Goal: Transaction & Acquisition: Purchase product/service

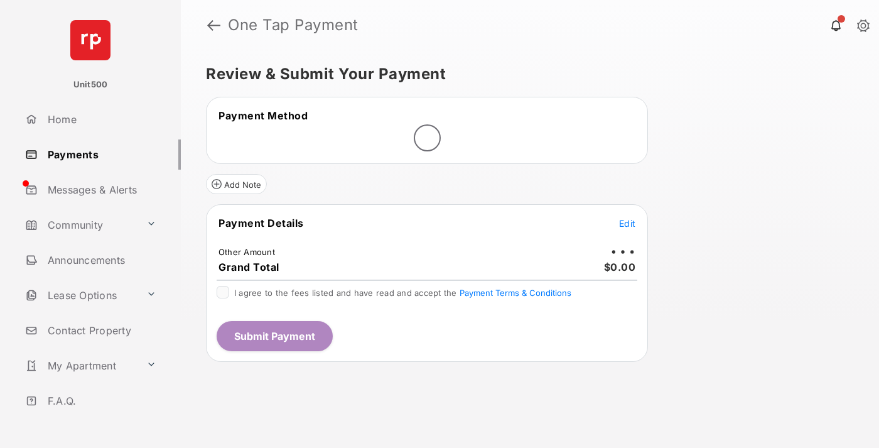
click at [627, 223] on span "Edit" at bounding box center [627, 223] width 16 height 11
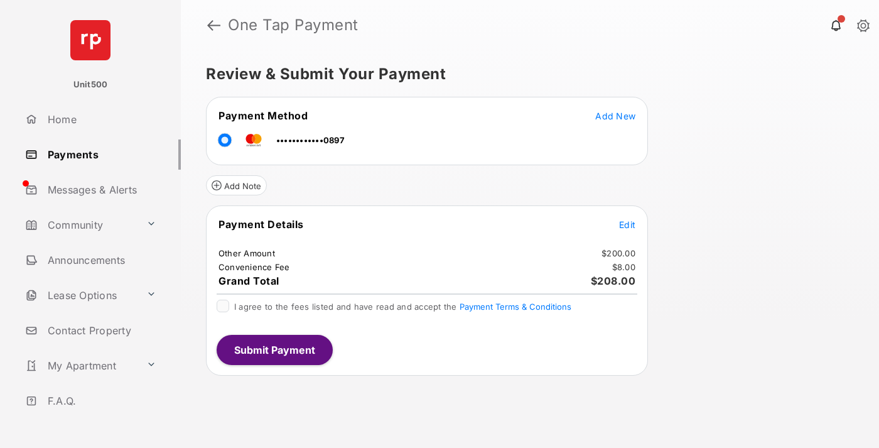
click at [627, 224] on span "Edit" at bounding box center [627, 224] width 16 height 11
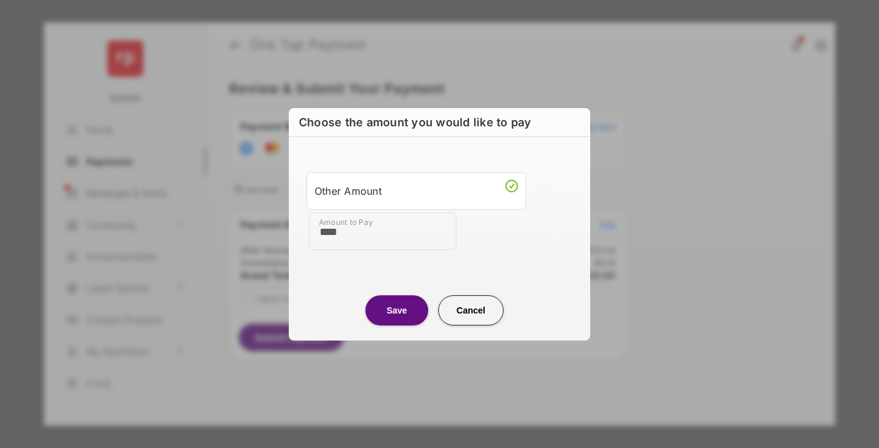
click at [397, 310] on button "Save" at bounding box center [396, 310] width 63 height 30
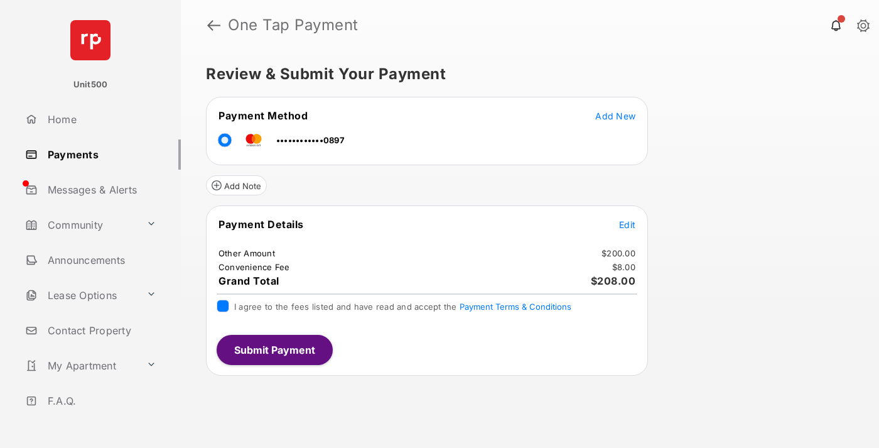
click at [274, 349] on button "Submit Payment" at bounding box center [275, 350] width 116 height 30
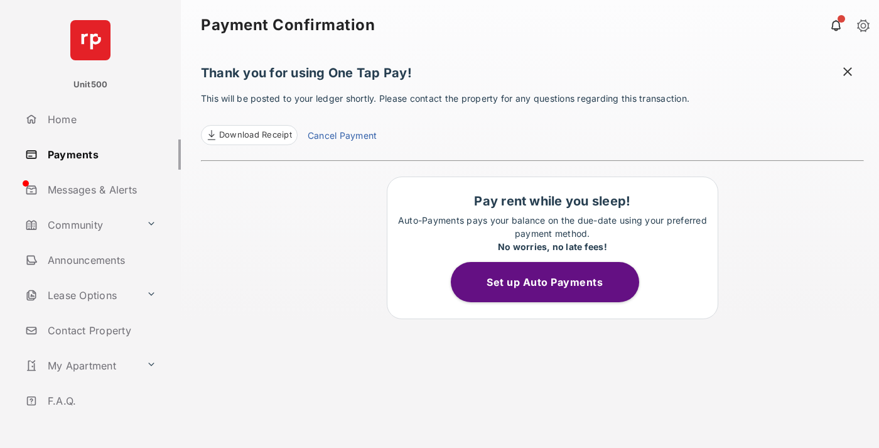
click at [848, 73] on span at bounding box center [847, 73] width 13 height 16
